Goal: Information Seeking & Learning: Learn about a topic

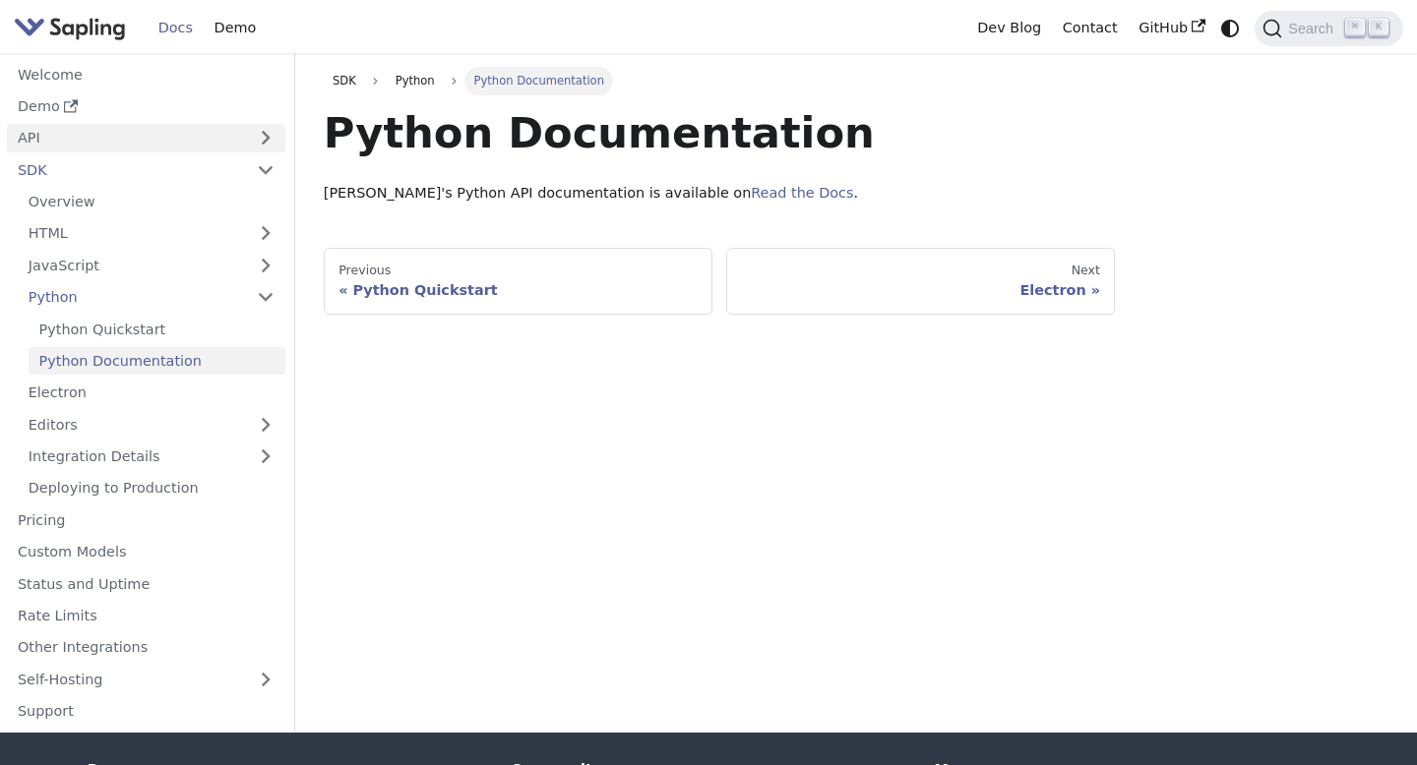
click at [158, 136] on link "API" at bounding box center [126, 138] width 239 height 29
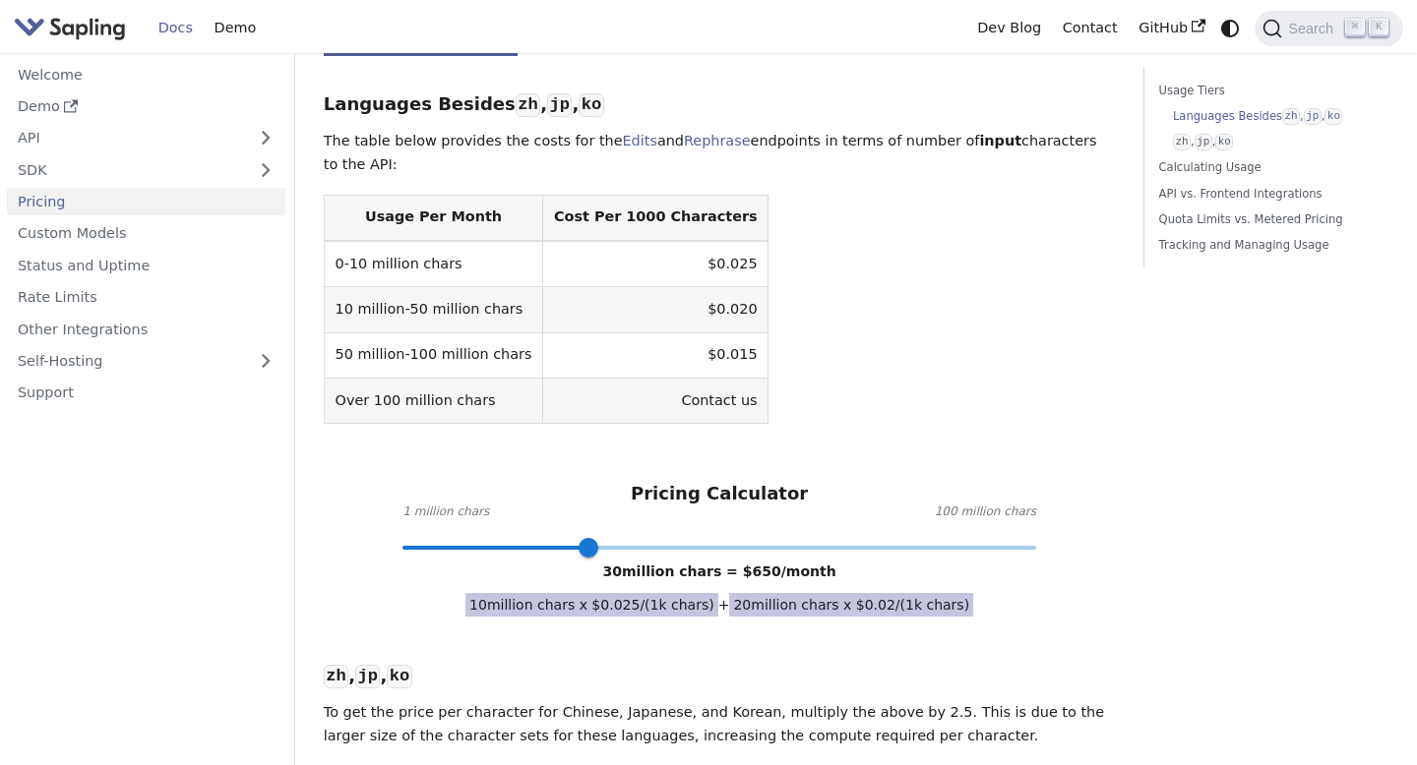
scroll to position [572, 0]
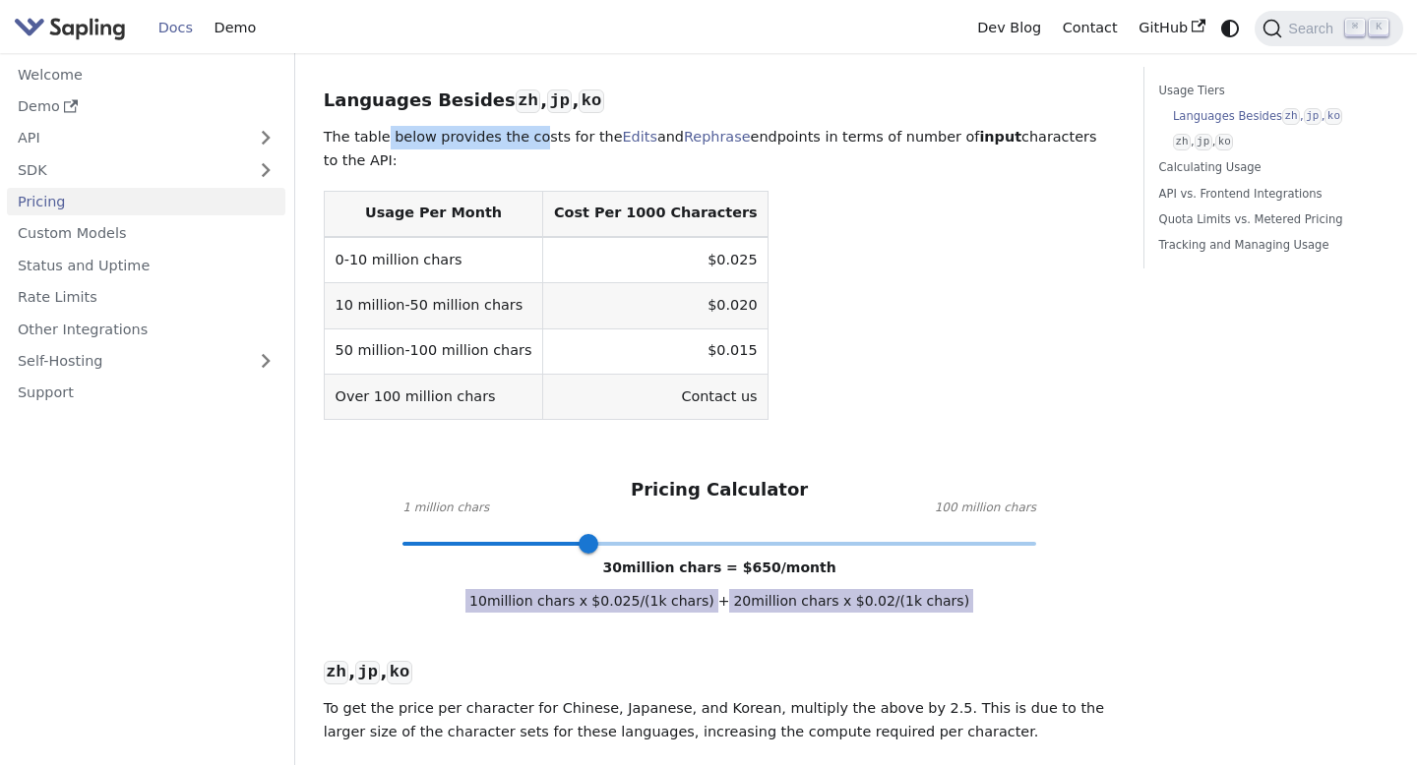
drag, startPoint x: 381, startPoint y: 139, endPoint x: 532, endPoint y: 150, distance: 151.9
click at [532, 150] on p "The table below provides the costs for the Edits and Rephrase endpoints in term…" at bounding box center [720, 149] width 792 height 47
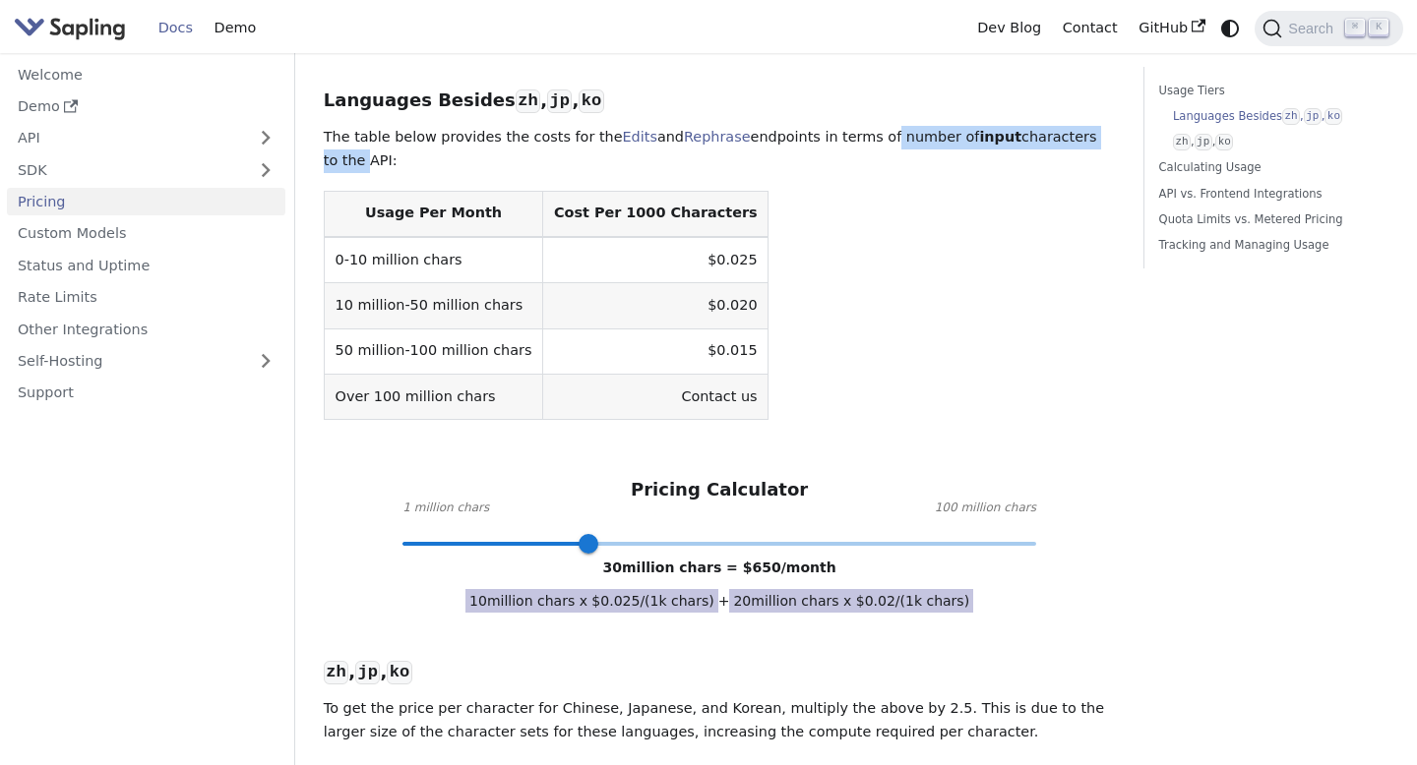
drag, startPoint x: 860, startPoint y: 137, endPoint x: 1100, endPoint y: 134, distance: 240.1
click at [1100, 134] on p "The table below provides the costs for the Edits and Rephrase endpoints in term…" at bounding box center [720, 149] width 792 height 47
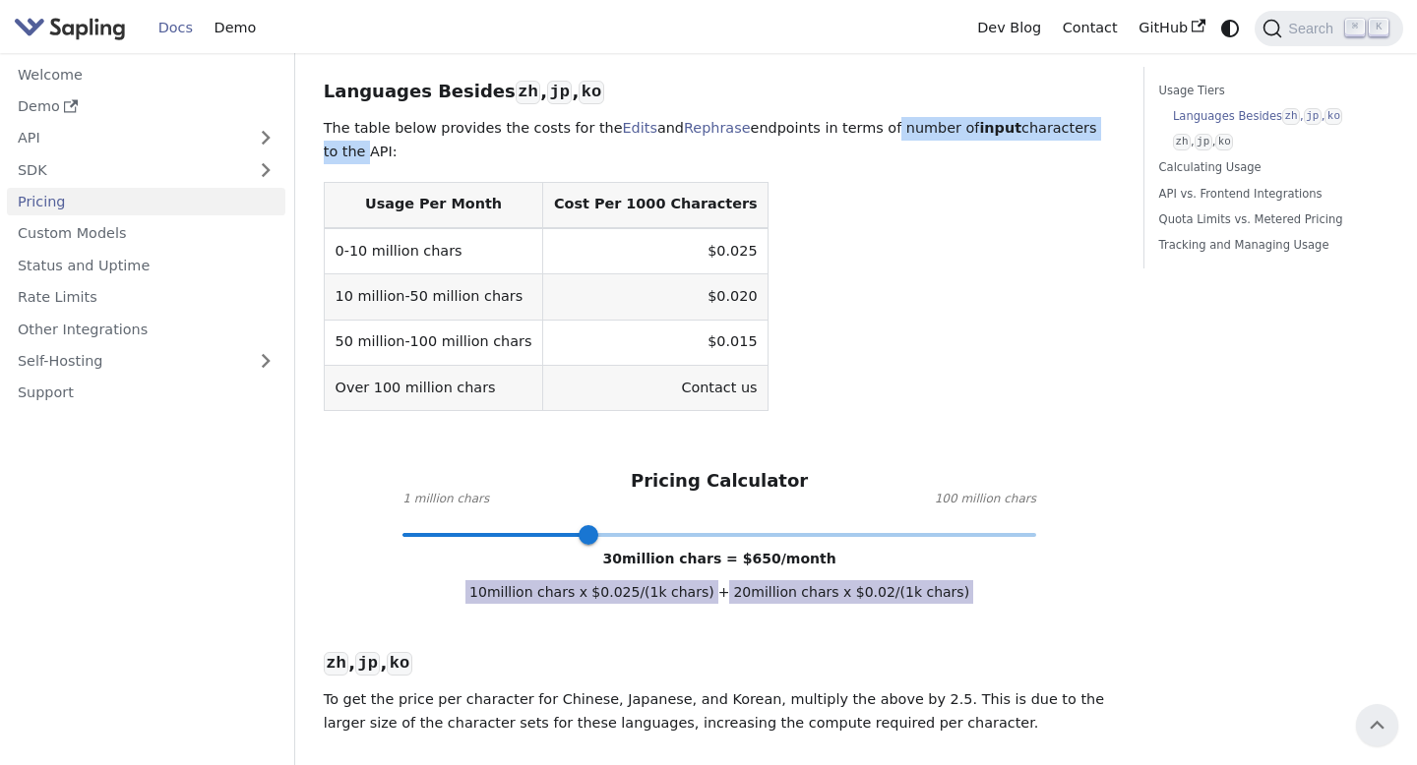
scroll to position [573, 0]
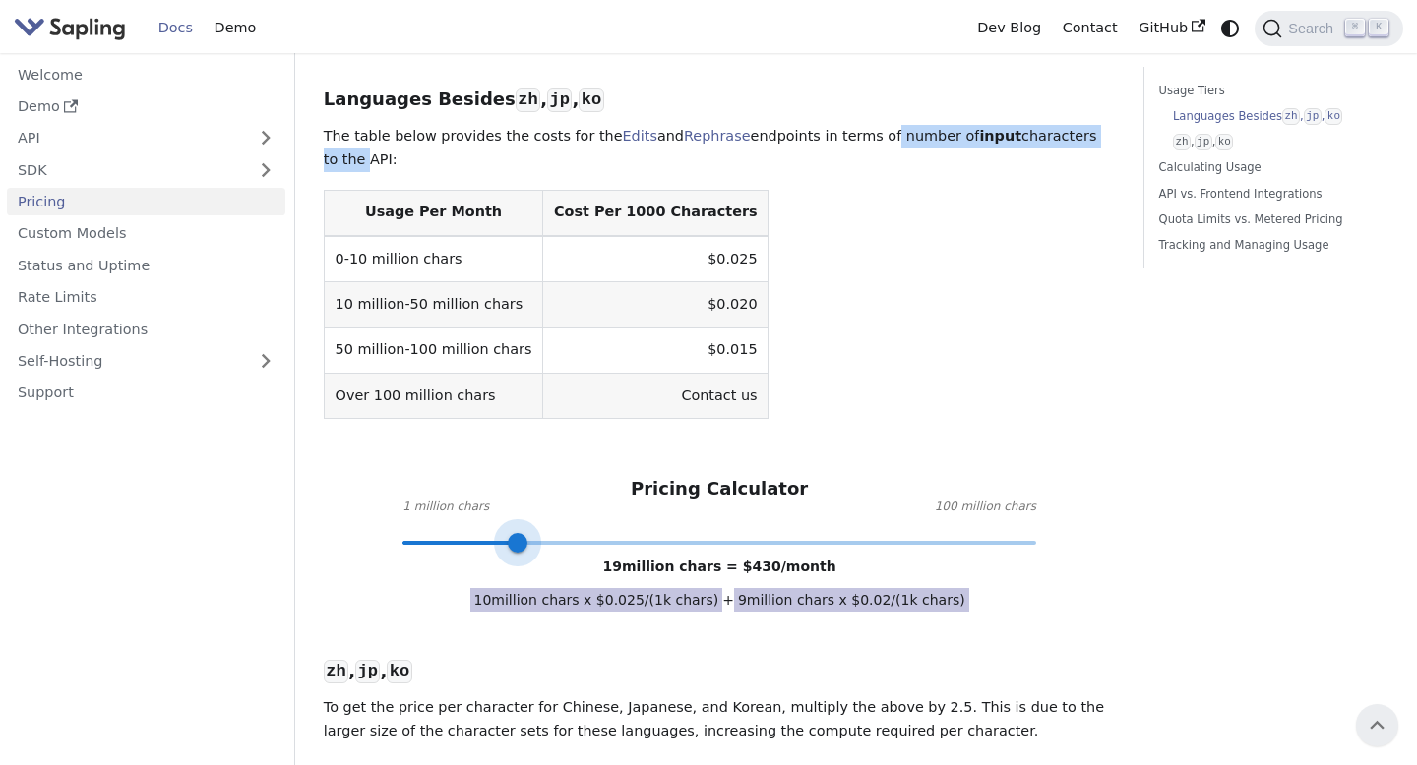
type input "20"
drag, startPoint x: 585, startPoint y: 544, endPoint x: 525, endPoint y: 550, distance: 60.3
click at [525, 550] on span at bounding box center [525, 543] width 20 height 20
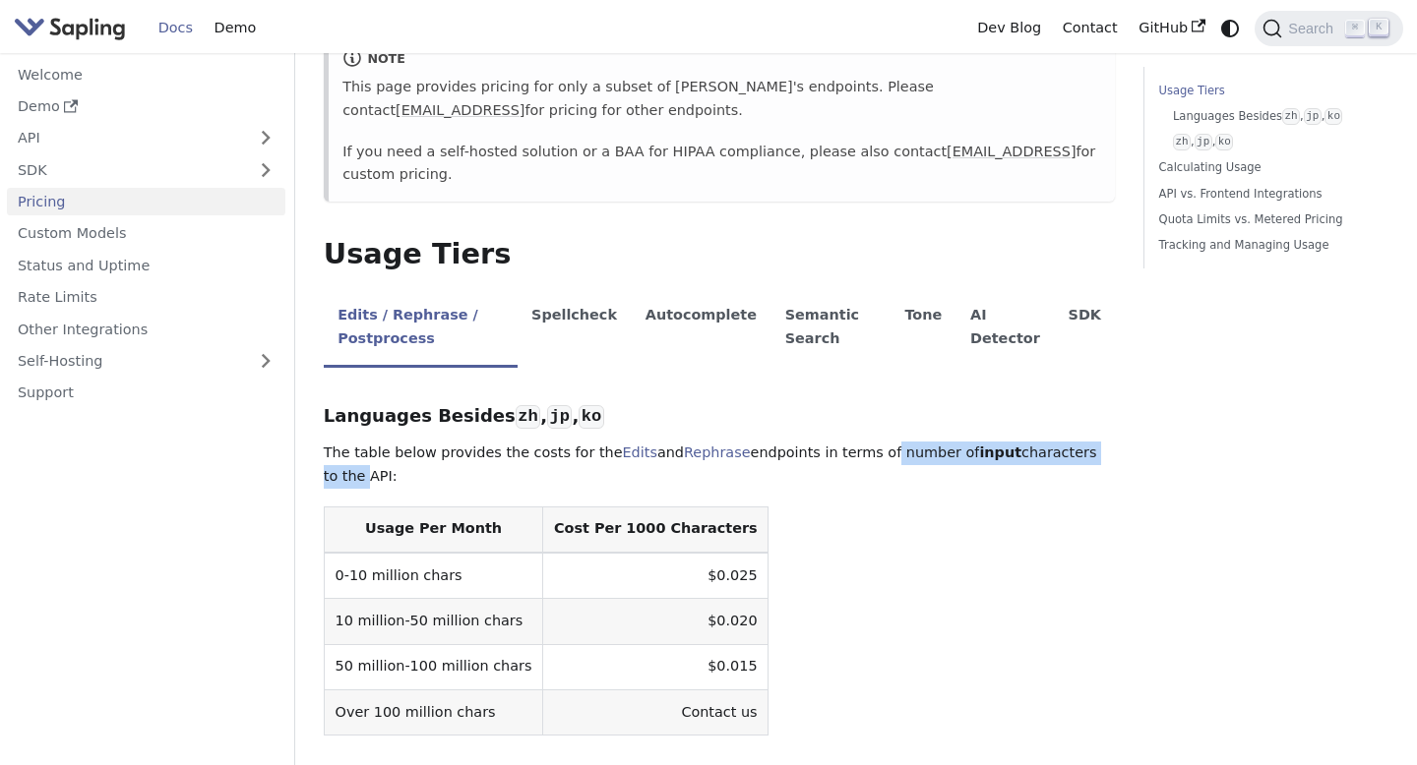
scroll to position [0, 0]
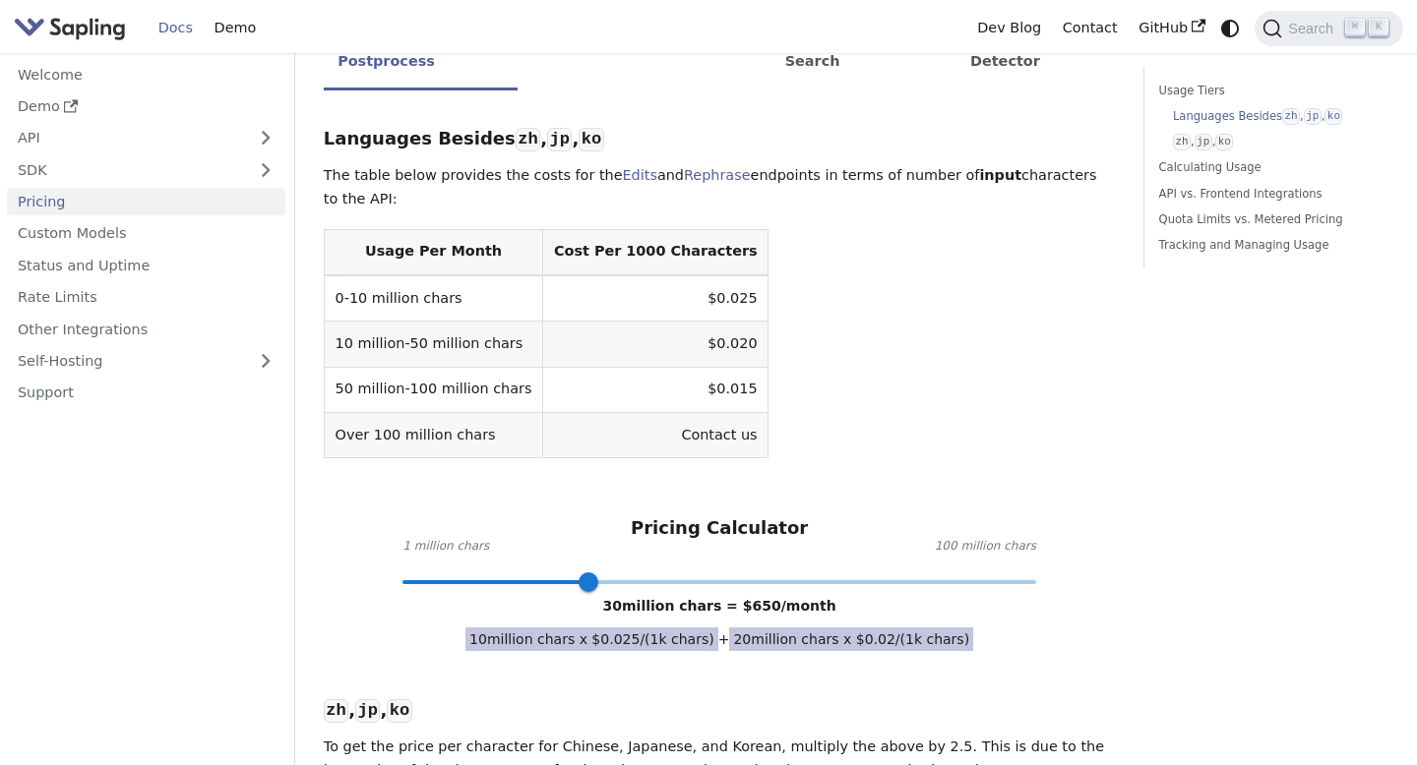
scroll to position [549, 0]
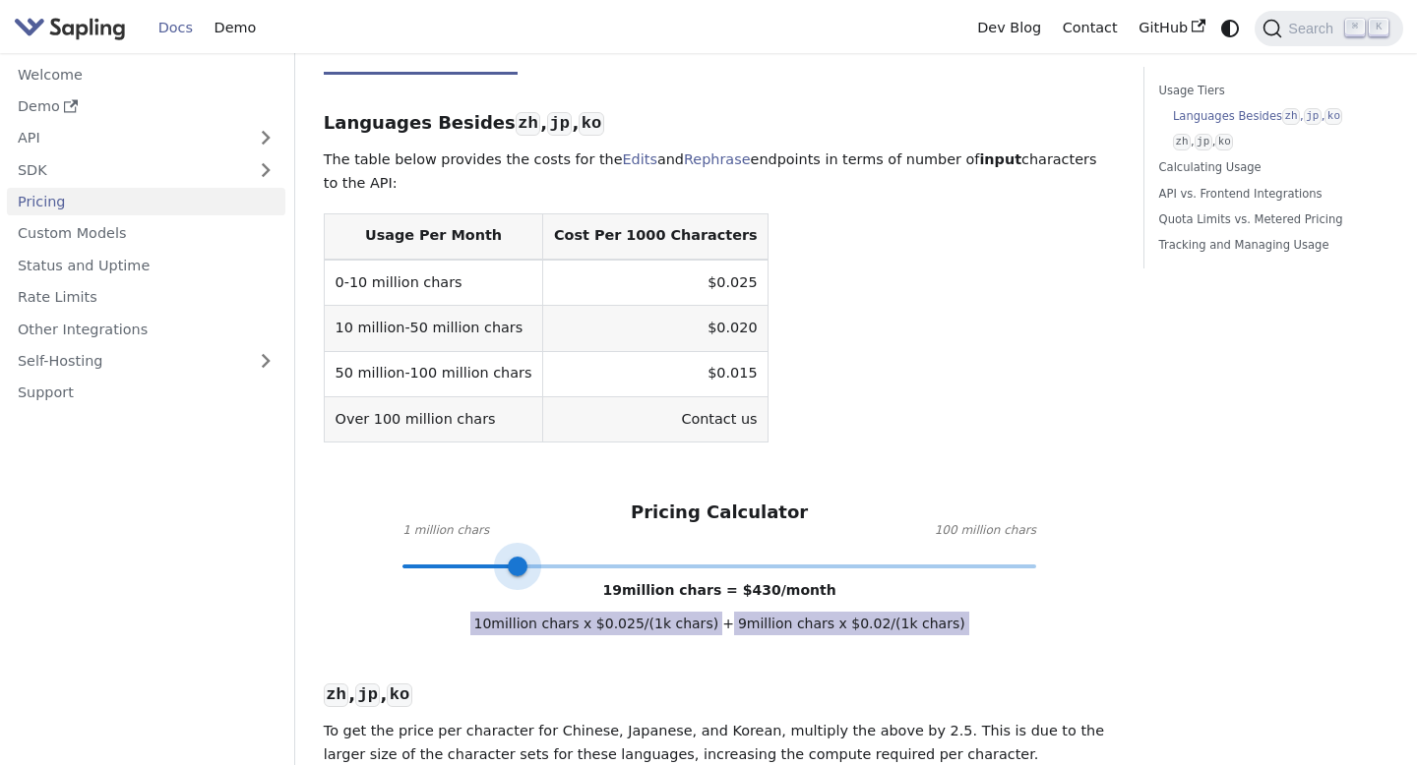
type input "20"
click at [524, 573] on span at bounding box center [719, 567] width 634 height 26
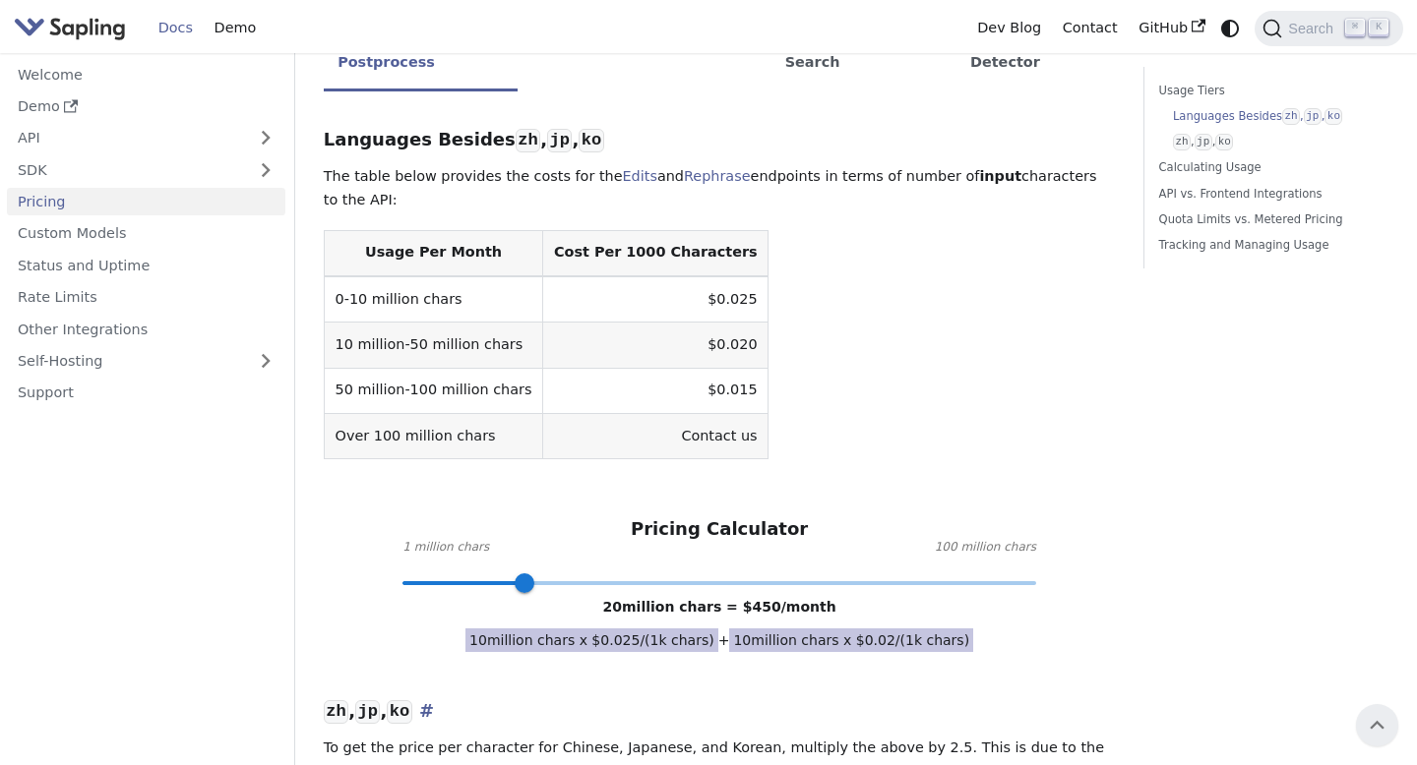
scroll to position [528, 0]
